Goal: Information Seeking & Learning: Learn about a topic

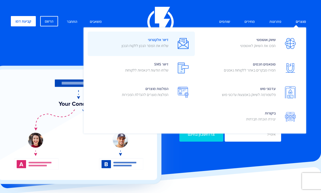
click at [150, 41] on span "דיוור אלקטרוני שלחו את המסר הנכון ללקוח הנכון" at bounding box center [144, 43] width 47 height 15
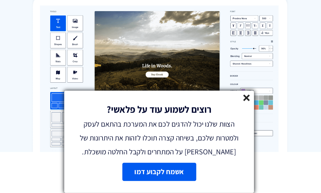
scroll to position [650, 0]
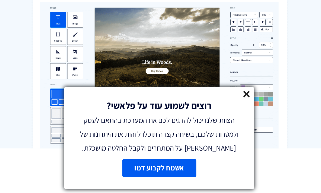
click at [222, 125] on line at bounding box center [221, 125] width 4 height 4
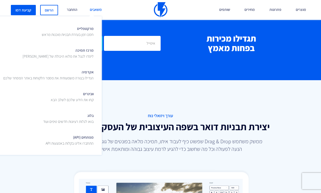
scroll to position [440, 0]
